Goal: Check status

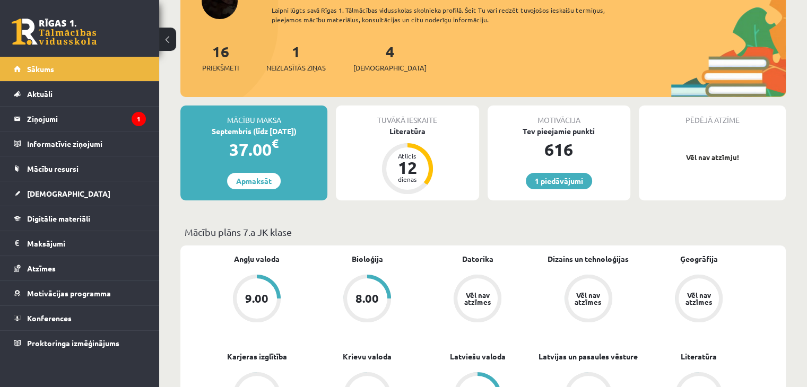
scroll to position [106, 0]
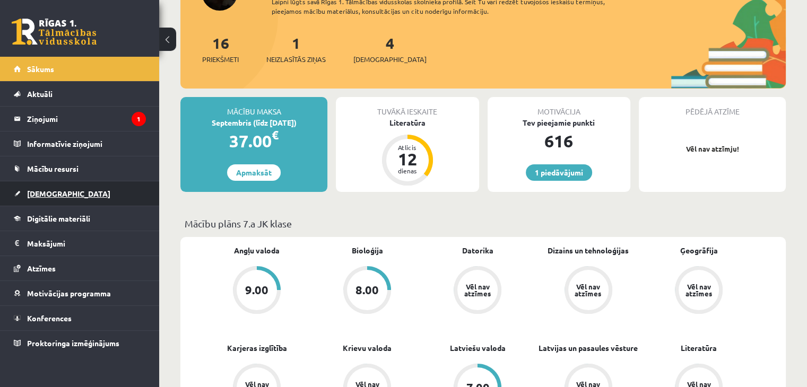
click at [91, 199] on link "[DEMOGRAPHIC_DATA]" at bounding box center [80, 193] width 132 height 24
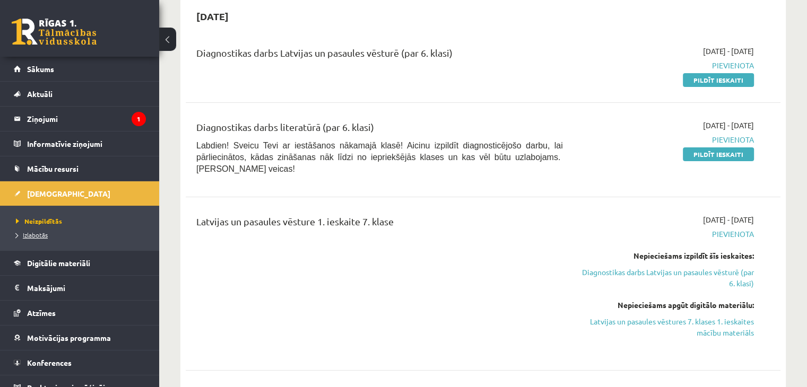
click at [30, 231] on span "Izlabotās" at bounding box center [32, 235] width 32 height 8
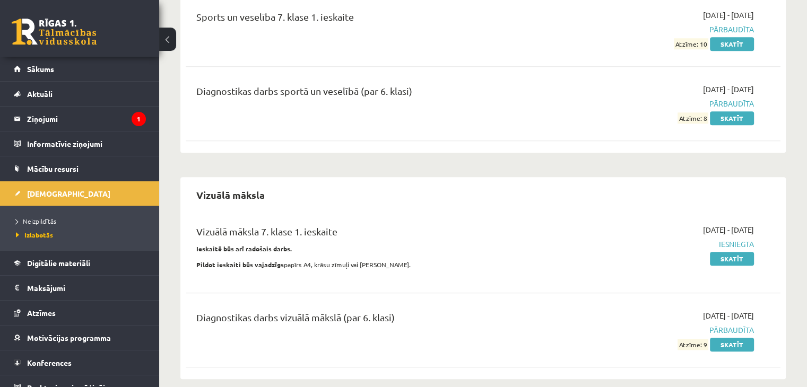
scroll to position [1041, 0]
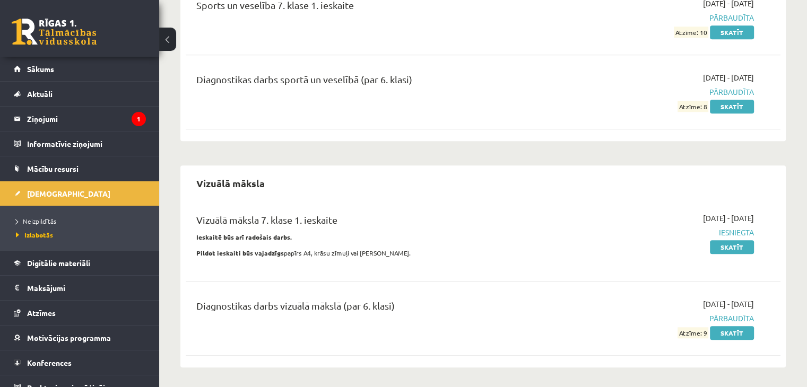
click at [726, 256] on div "2025-09-16 - 2025-09-30 Iesniegta Skatīt" at bounding box center [666, 238] width 191 height 51
click at [730, 245] on link "Skatīt" at bounding box center [732, 247] width 44 height 14
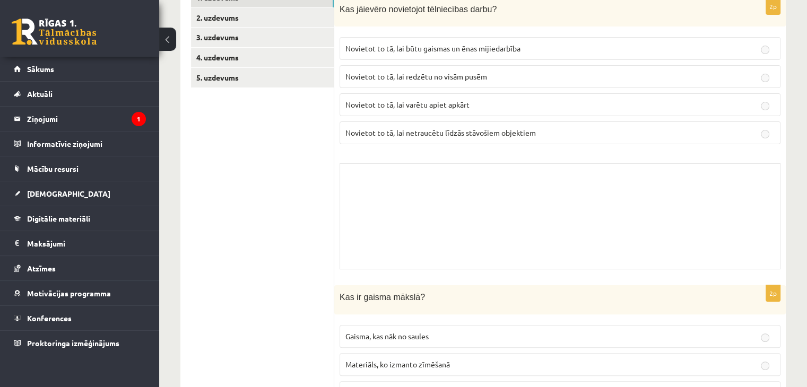
scroll to position [106, 0]
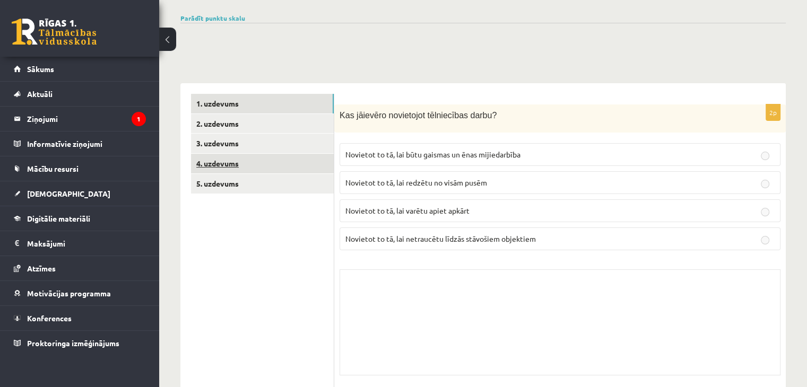
click at [282, 162] on link "4. uzdevums" at bounding box center [262, 164] width 143 height 20
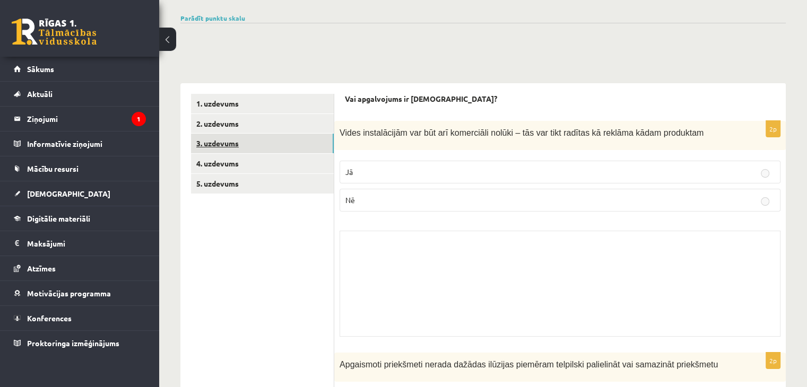
click at [287, 149] on link "3. uzdevums" at bounding box center [262, 144] width 143 height 20
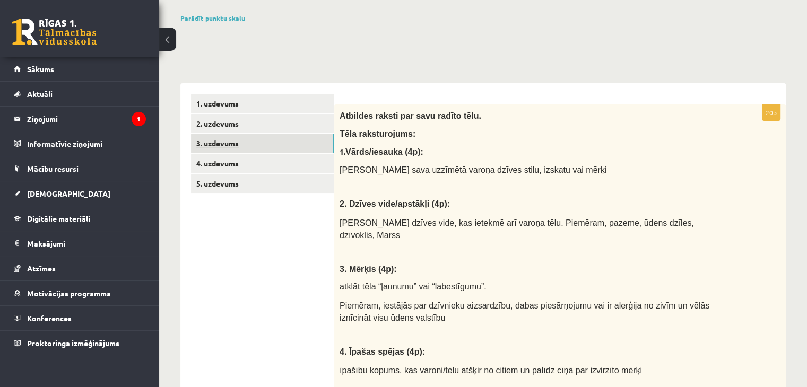
click at [286, 140] on link "3. uzdevums" at bounding box center [262, 144] width 143 height 20
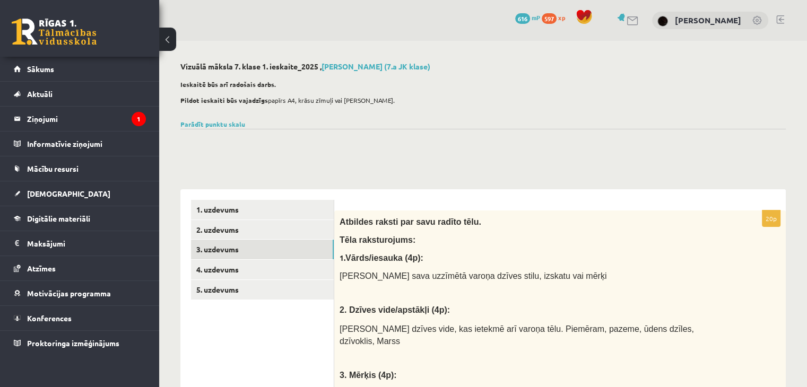
scroll to position [0, 0]
